Goal: Task Accomplishment & Management: Use online tool/utility

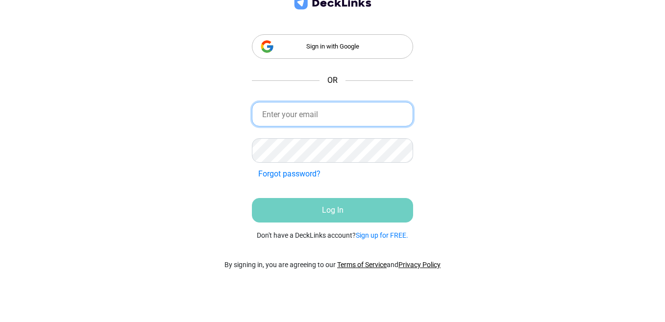
type input "[EMAIL_ADDRESS][DOMAIN_NAME]"
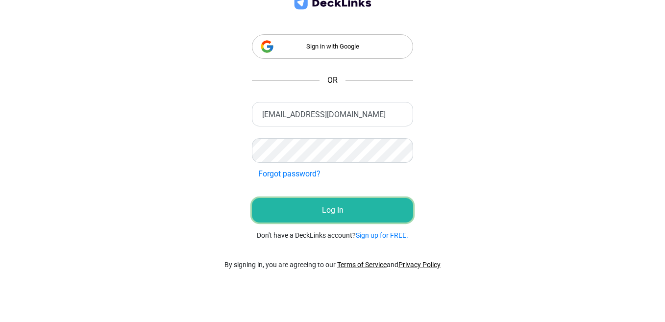
click at [332, 213] on button "Log In" at bounding box center [332, 210] width 161 height 25
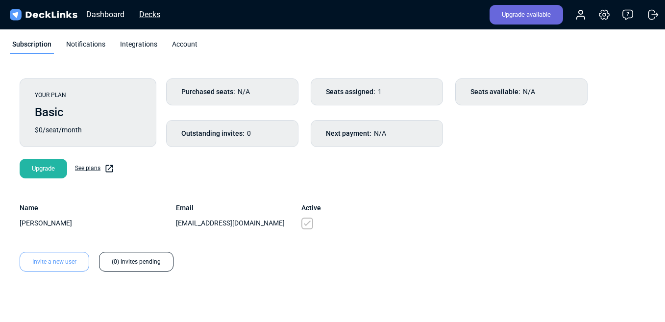
click at [146, 16] on div "Decks" at bounding box center [149, 14] width 31 height 12
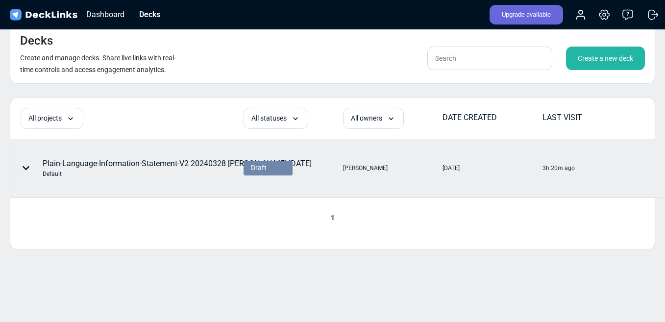
click at [151, 171] on div "Default" at bounding box center [177, 174] width 269 height 9
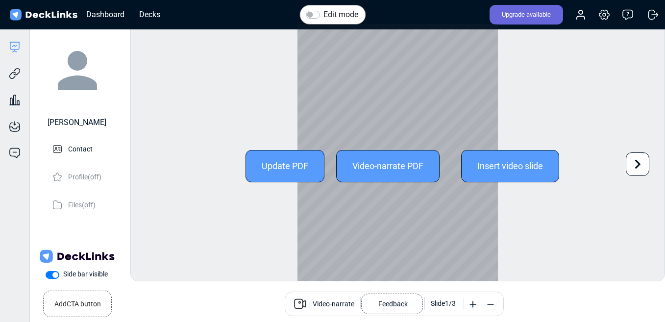
click at [272, 168] on div "Update PDF" at bounding box center [285, 166] width 79 height 32
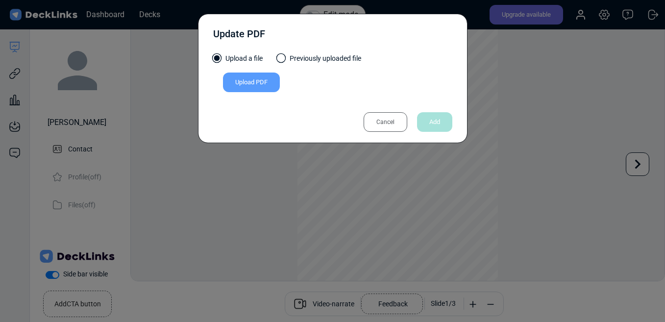
click at [255, 79] on div "Upload PDF" at bounding box center [251, 83] width 57 height 20
click at [0, 0] on input "Upload PDF" at bounding box center [0, 0] width 0 height 0
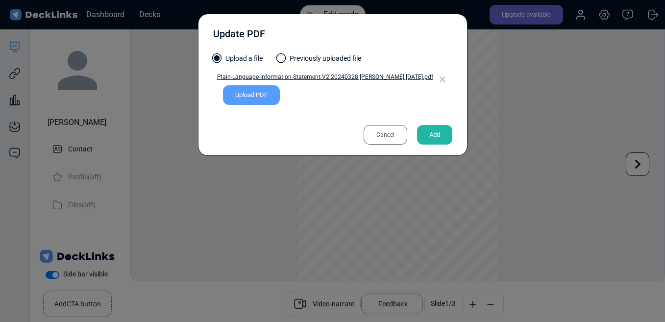
click at [440, 139] on div "Add" at bounding box center [434, 135] width 35 height 20
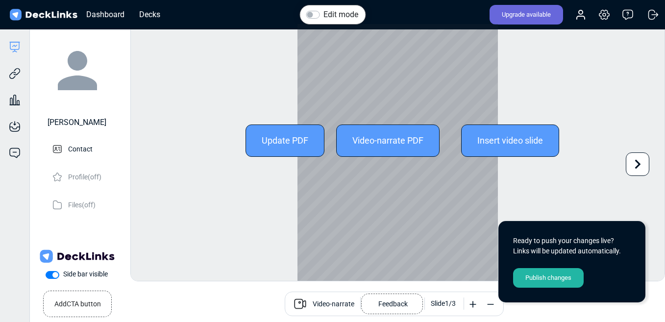
scroll to position [27, 0]
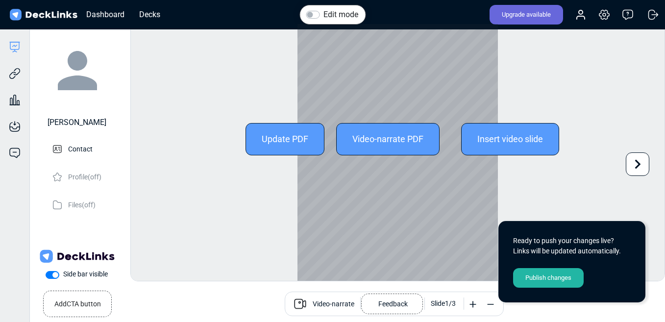
click at [638, 162] on icon at bounding box center [638, 163] width 6 height 9
click at [638, 162] on div "Edit mode Change photo Updating this image will immediately apply to all of you…" at bounding box center [397, 153] width 535 height 258
click at [639, 164] on icon at bounding box center [638, 163] width 6 height 9
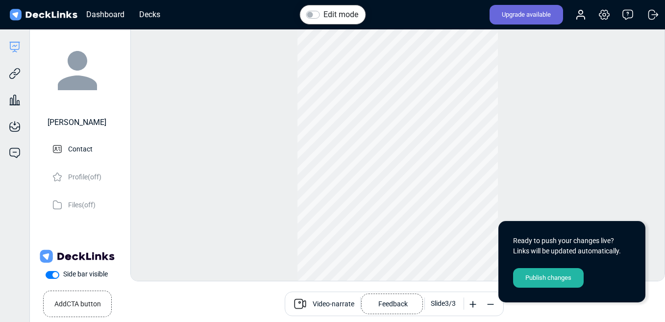
click at [560, 277] on div "Publish changes" at bounding box center [548, 278] width 71 height 20
